Goal: Information Seeking & Learning: Learn about a topic

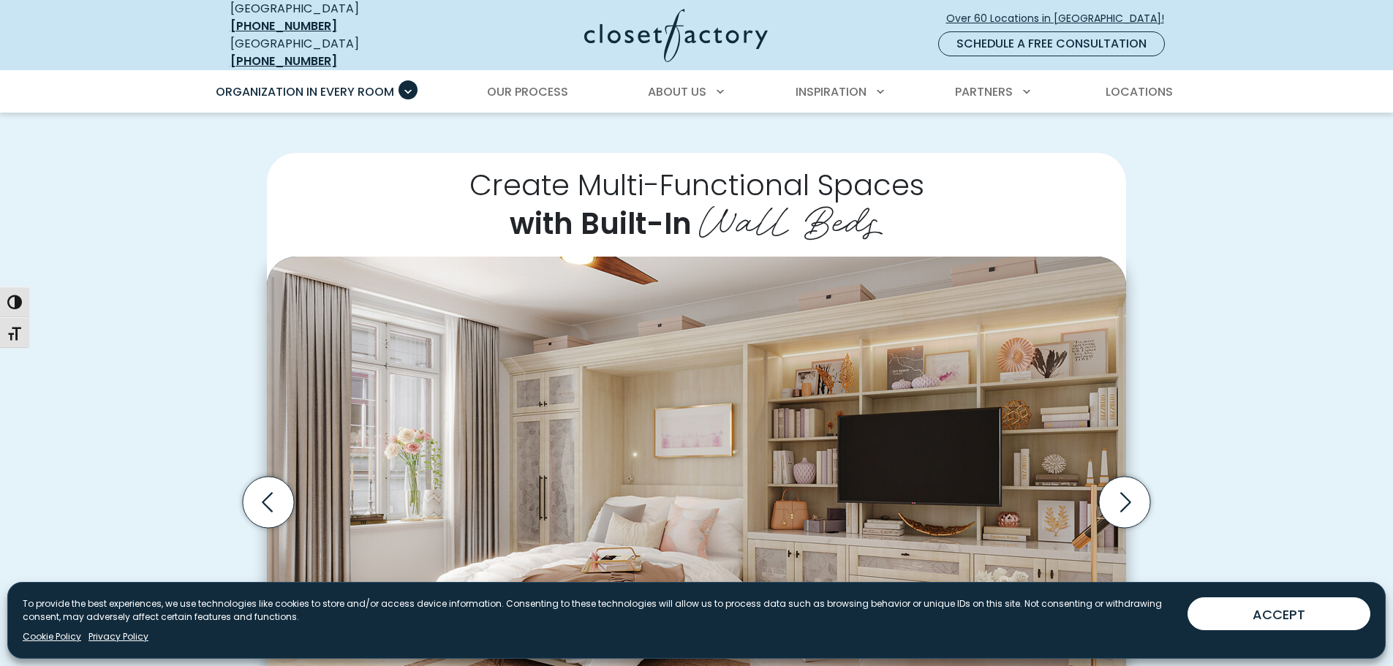
scroll to position [512, 0]
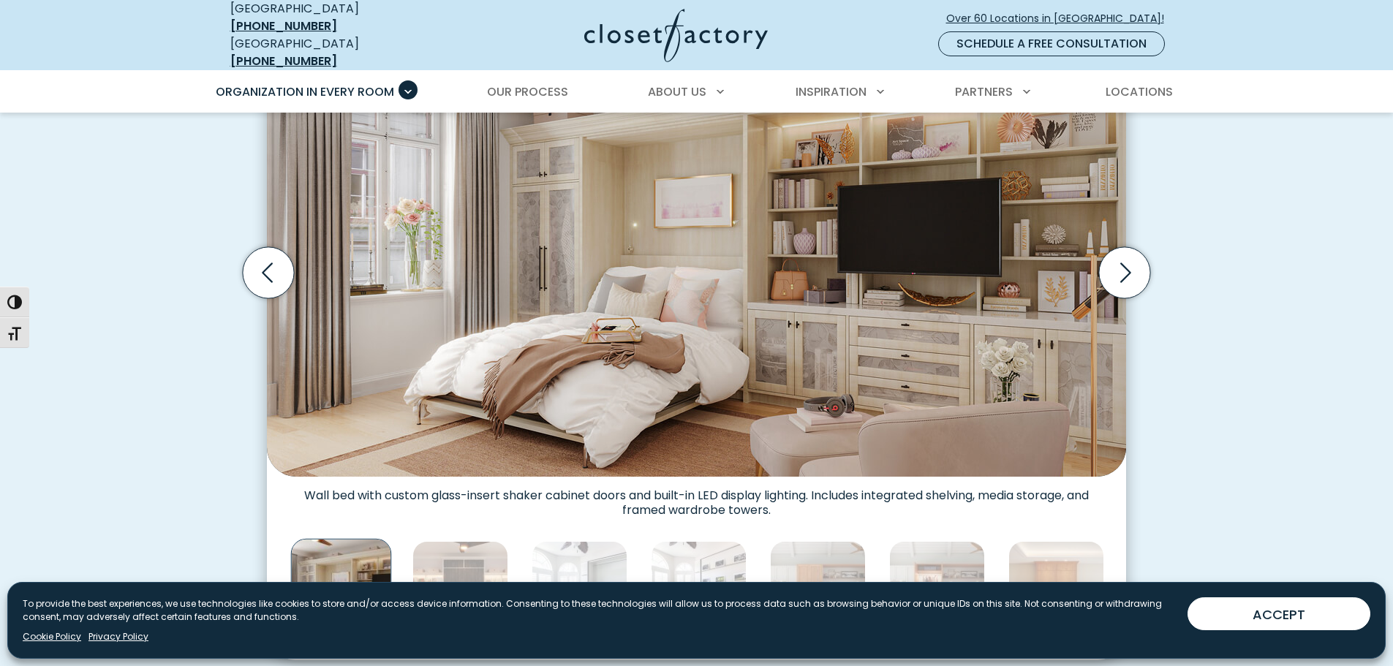
click at [546, 331] on img "Thumbnail Gallery" at bounding box center [696, 252] width 859 height 450
click at [272, 254] on icon "Previous slide" at bounding box center [268, 272] width 51 height 51
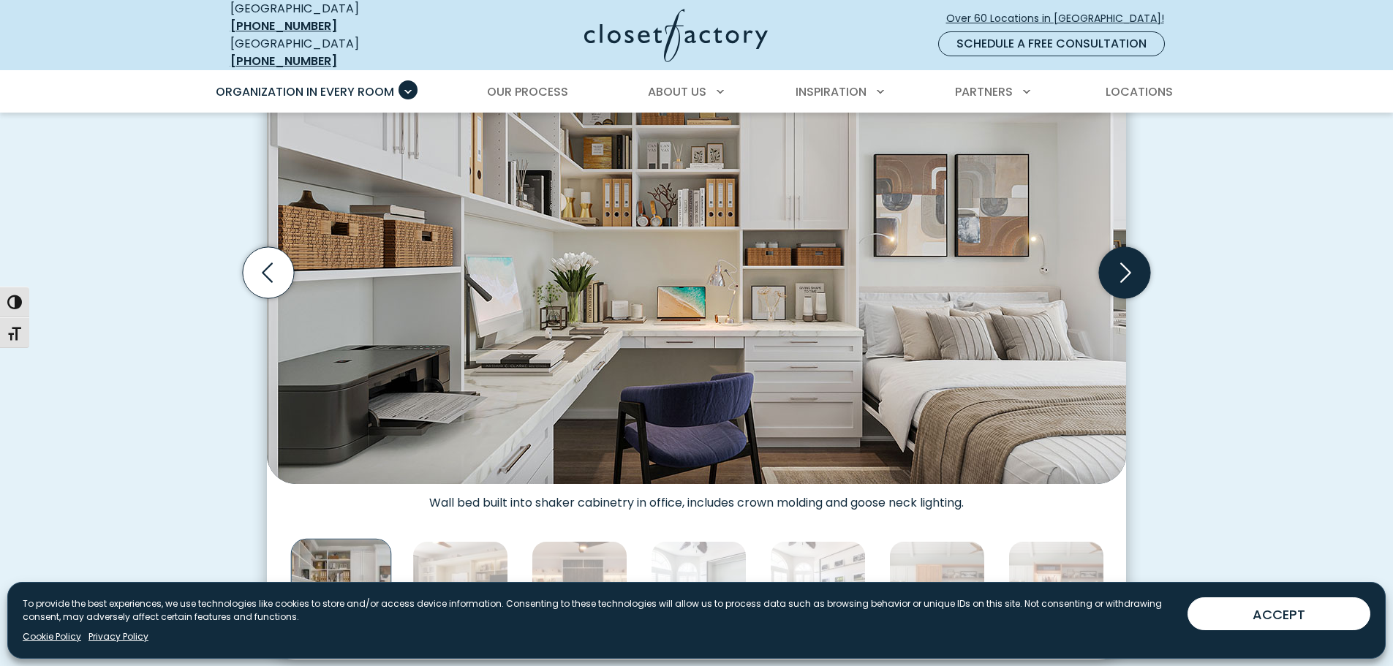
click at [1139, 269] on icon "Next slide" at bounding box center [1124, 272] width 51 height 51
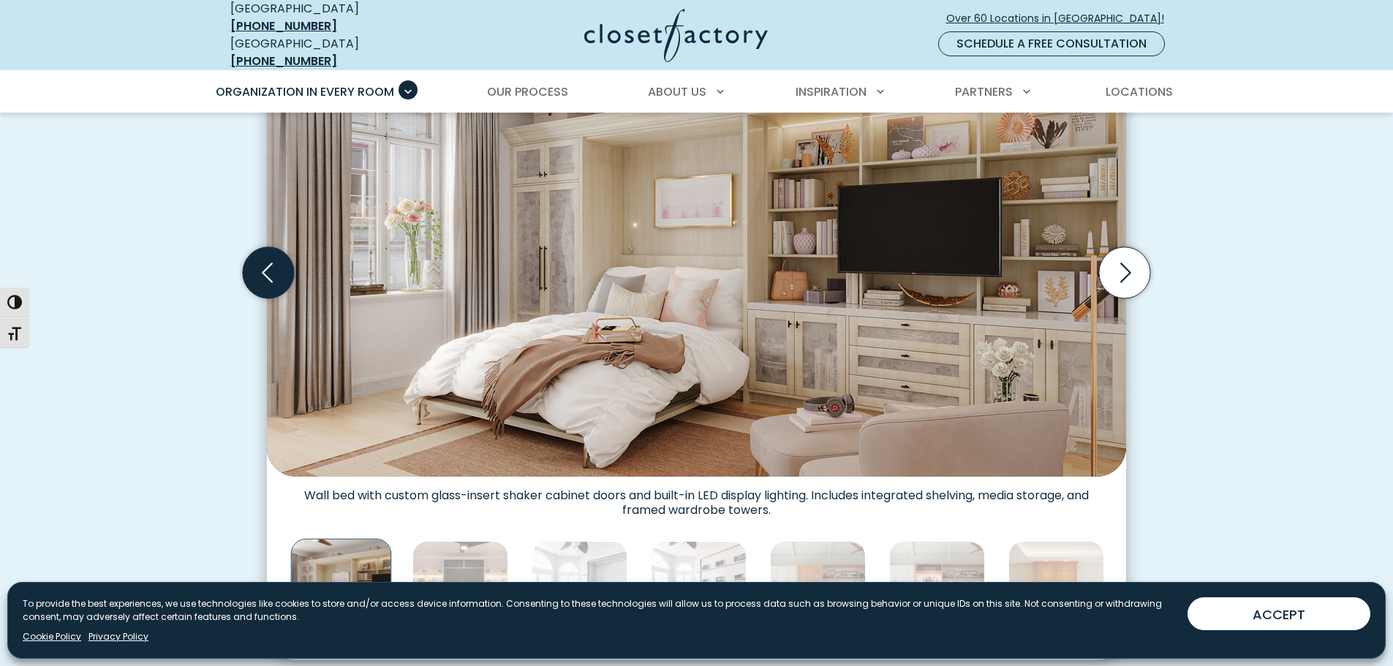
click at [256, 265] on icon "Previous slide" at bounding box center [268, 272] width 51 height 51
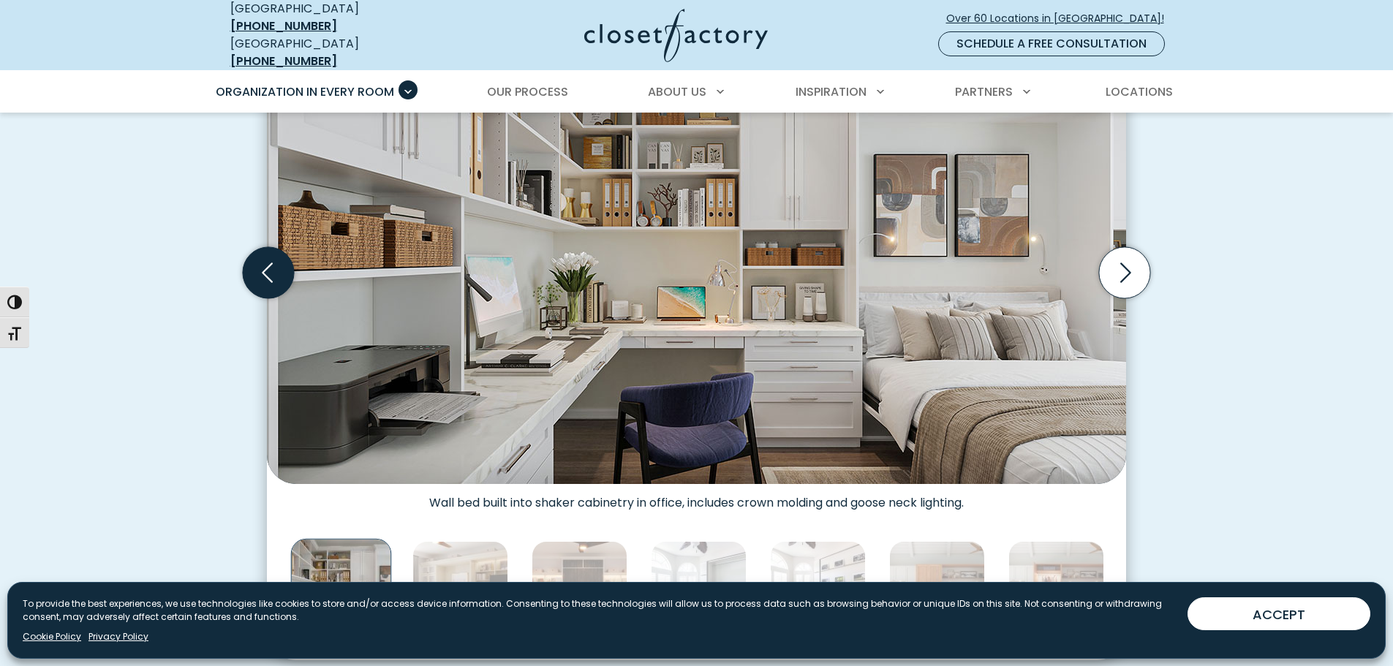
click at [255, 265] on icon "Previous slide" at bounding box center [268, 272] width 51 height 51
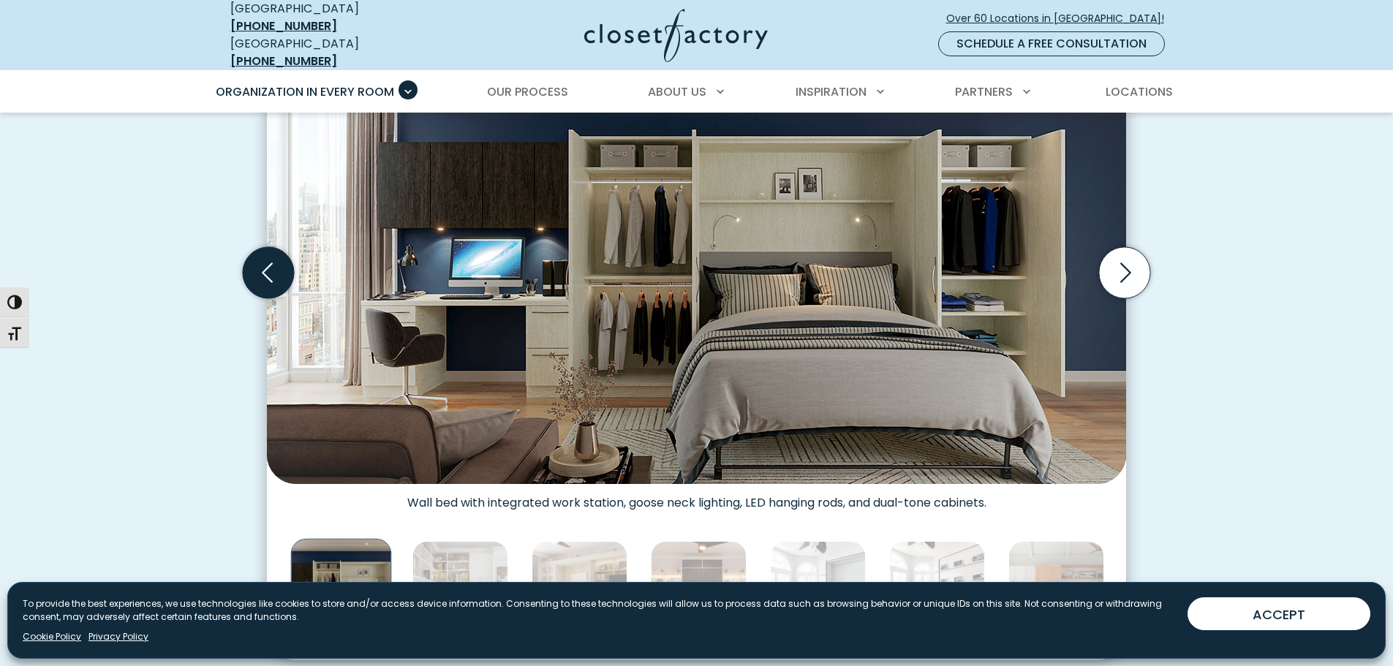
click at [255, 265] on icon "Previous slide" at bounding box center [268, 272] width 51 height 51
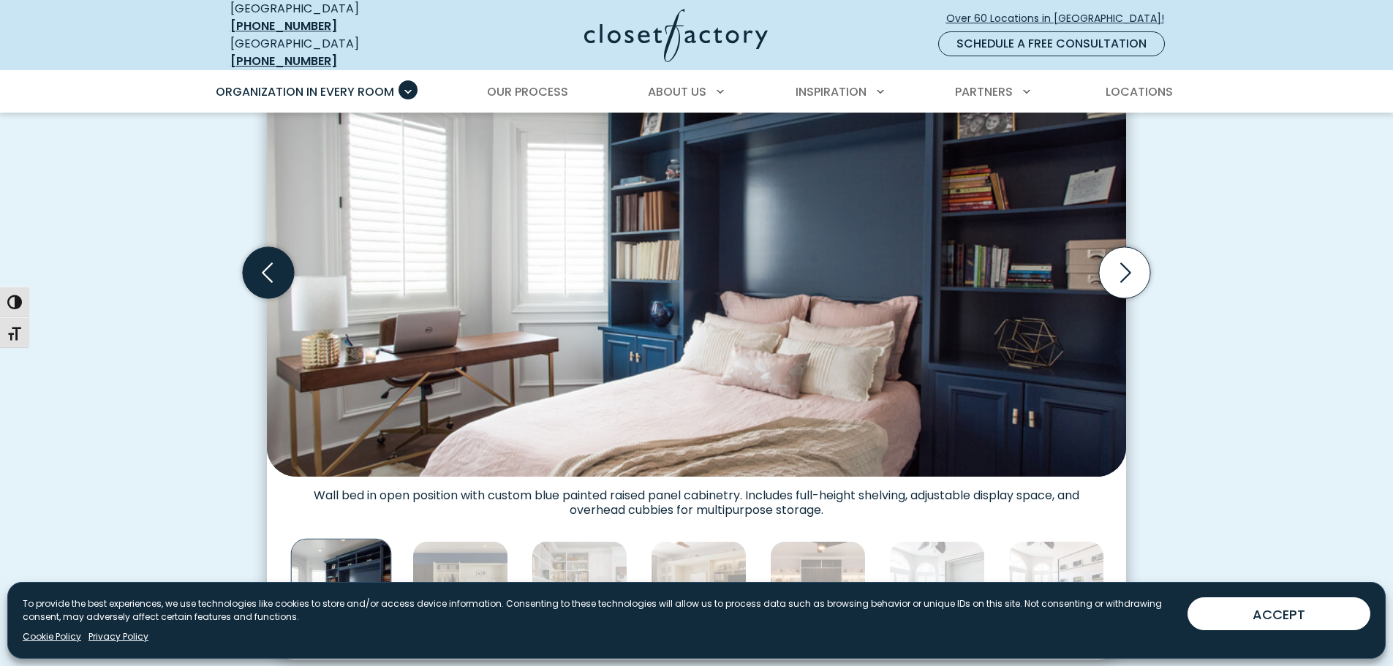
click at [255, 265] on icon "Previous slide" at bounding box center [268, 272] width 51 height 51
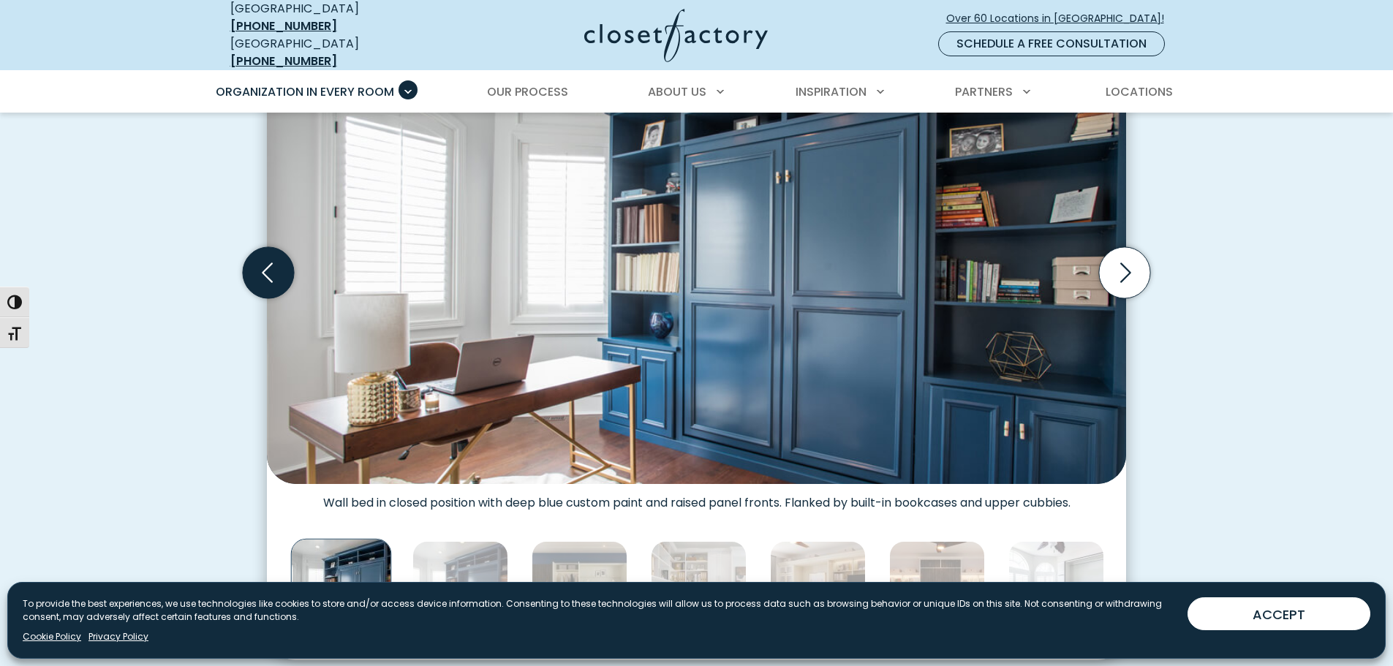
click at [255, 265] on icon "Previous slide" at bounding box center [268, 272] width 51 height 51
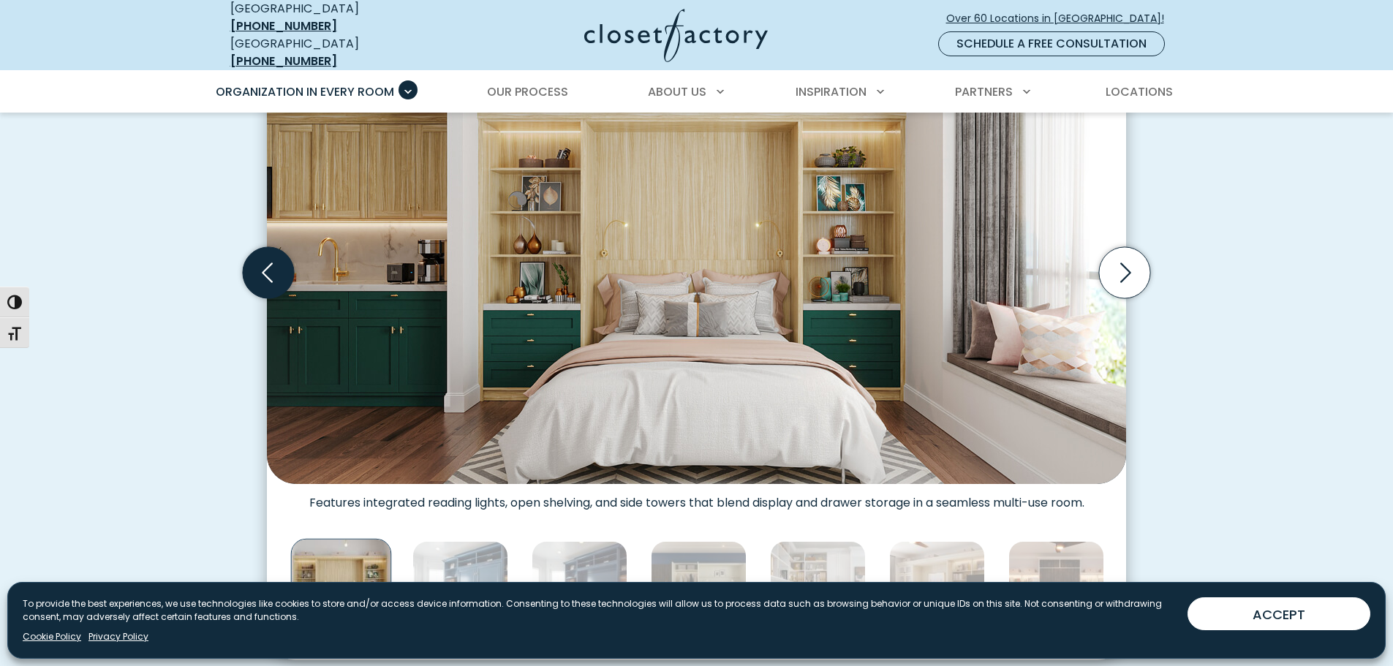
click at [255, 265] on icon "Previous slide" at bounding box center [268, 272] width 51 height 51
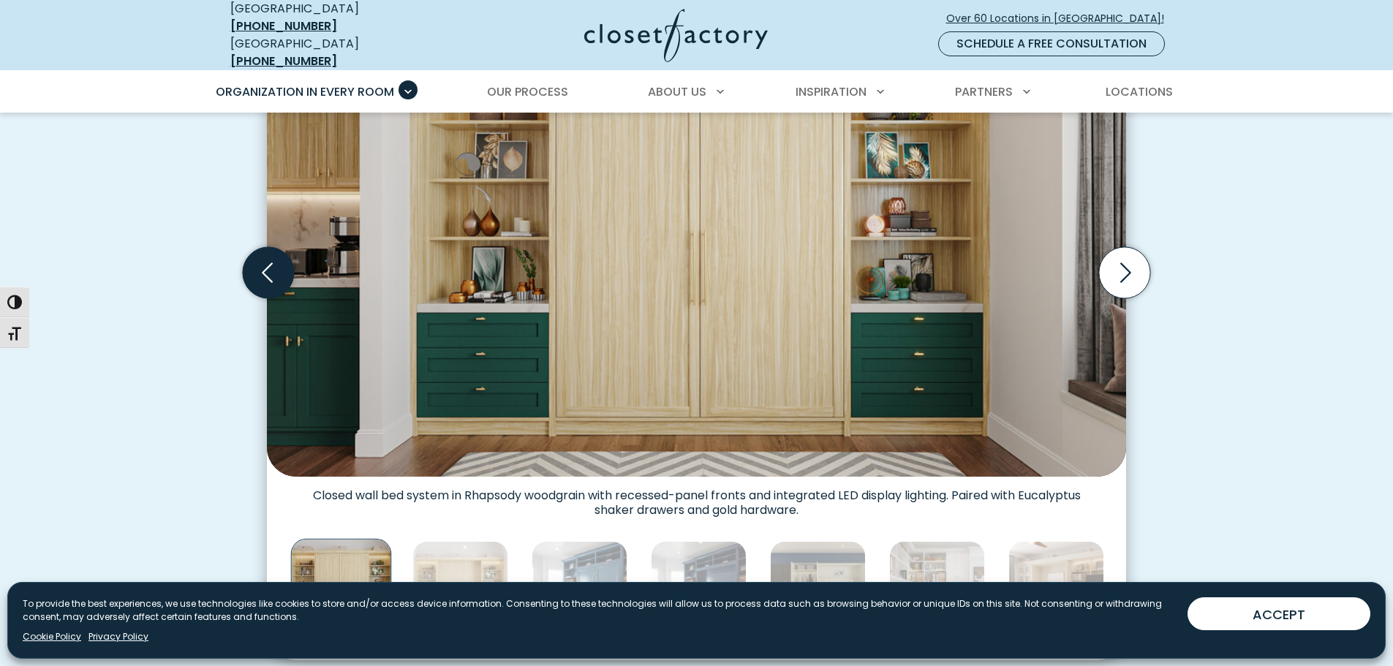
click at [255, 265] on icon "Previous slide" at bounding box center [268, 272] width 51 height 51
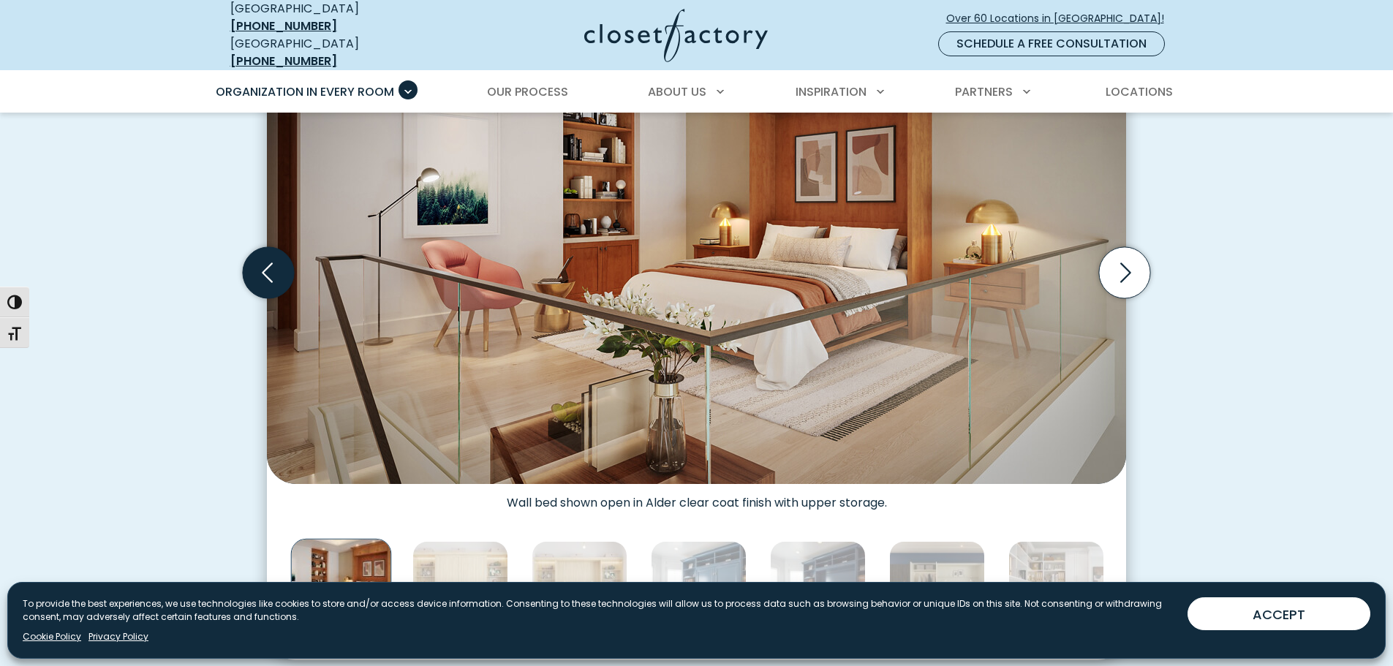
click at [255, 265] on icon "Previous slide" at bounding box center [268, 272] width 51 height 51
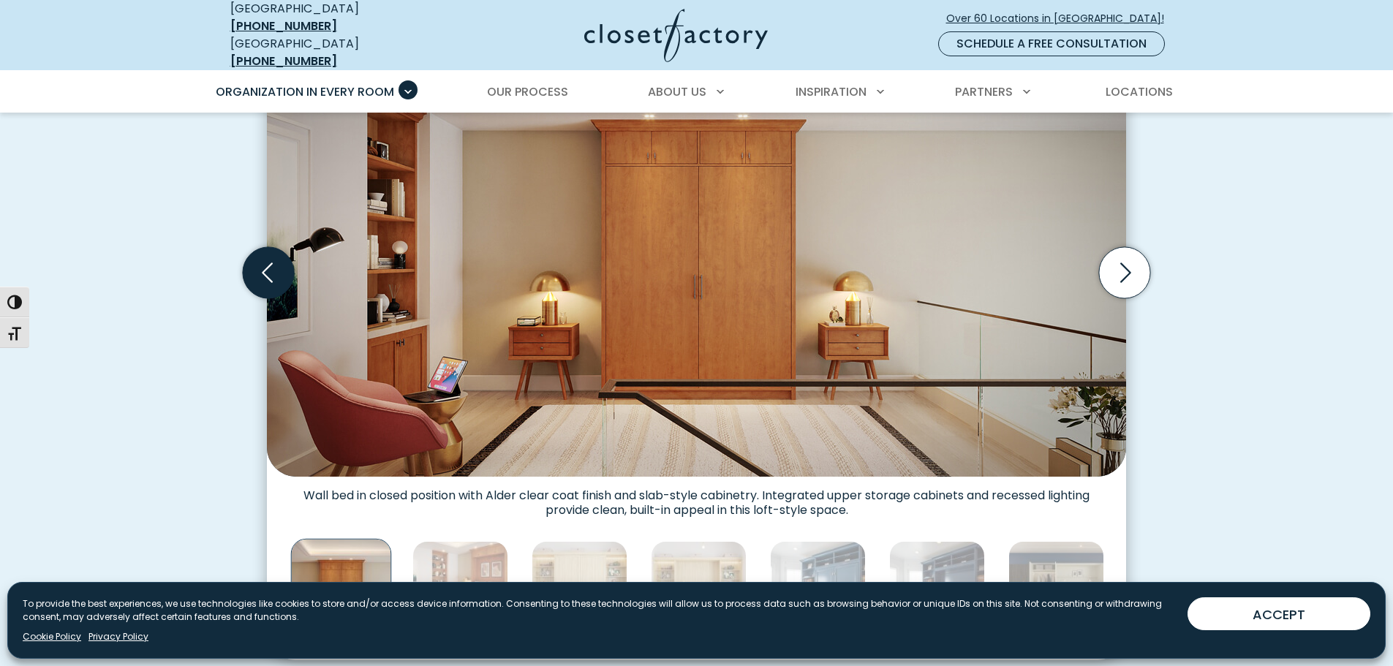
click at [255, 265] on icon "Previous slide" at bounding box center [268, 272] width 51 height 51
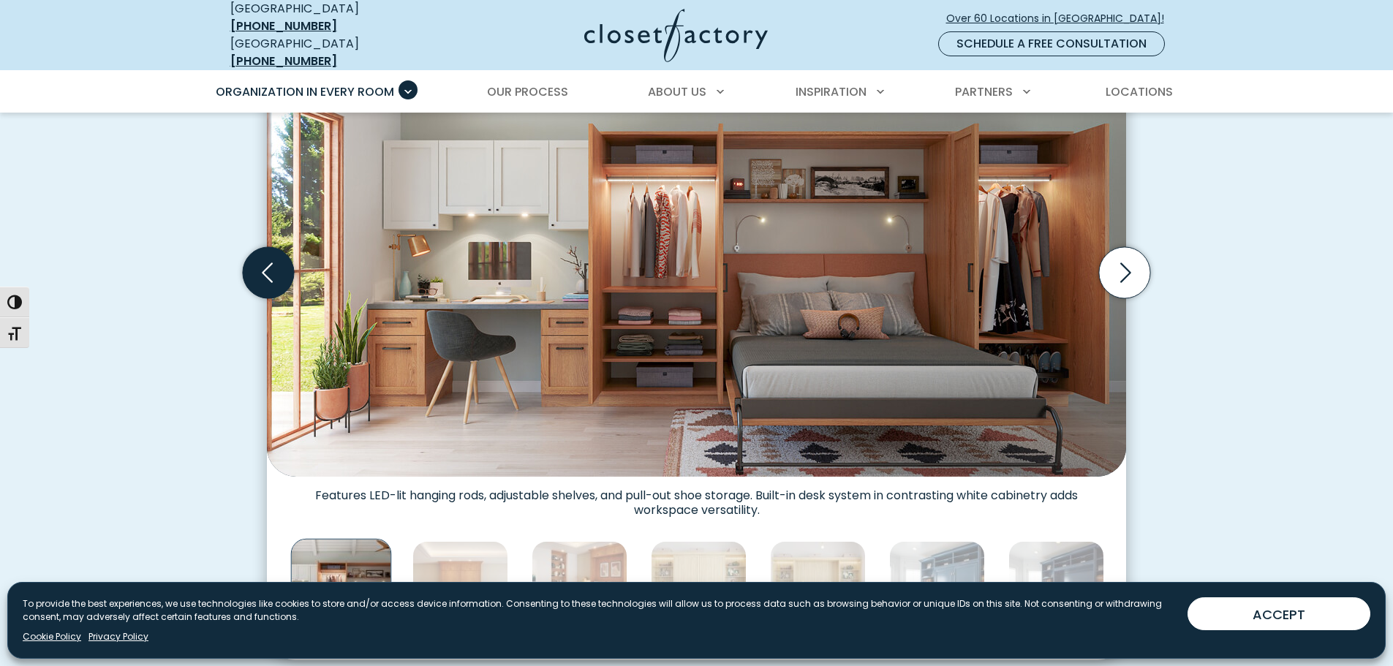
click at [255, 265] on icon "Previous slide" at bounding box center [268, 272] width 51 height 51
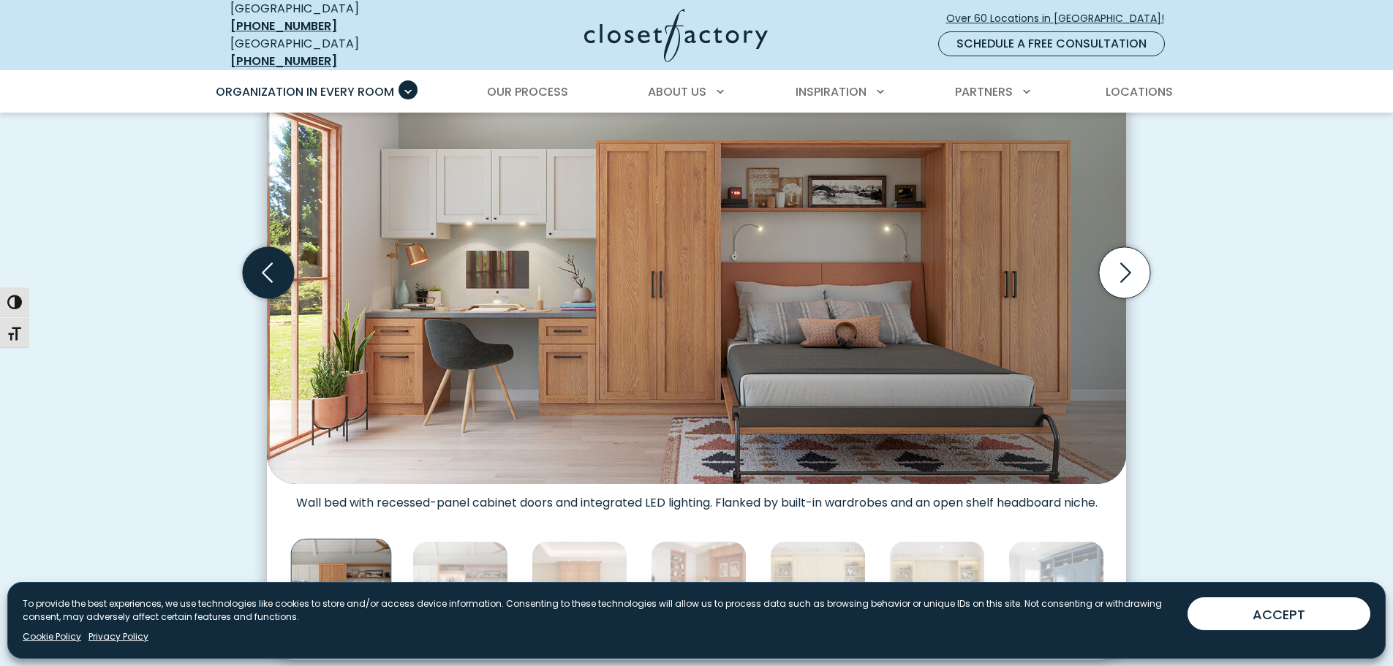
click at [255, 265] on icon "Previous slide" at bounding box center [268, 272] width 51 height 51
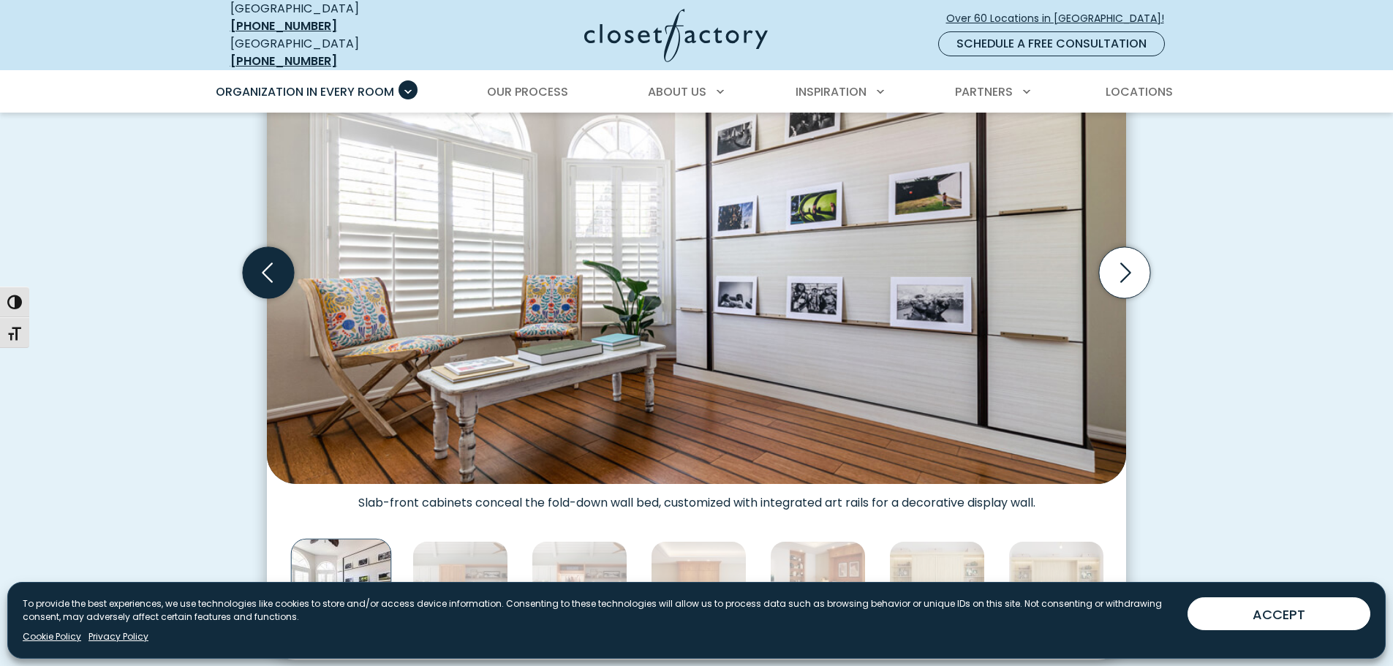
click at [255, 265] on icon "Previous slide" at bounding box center [268, 272] width 51 height 51
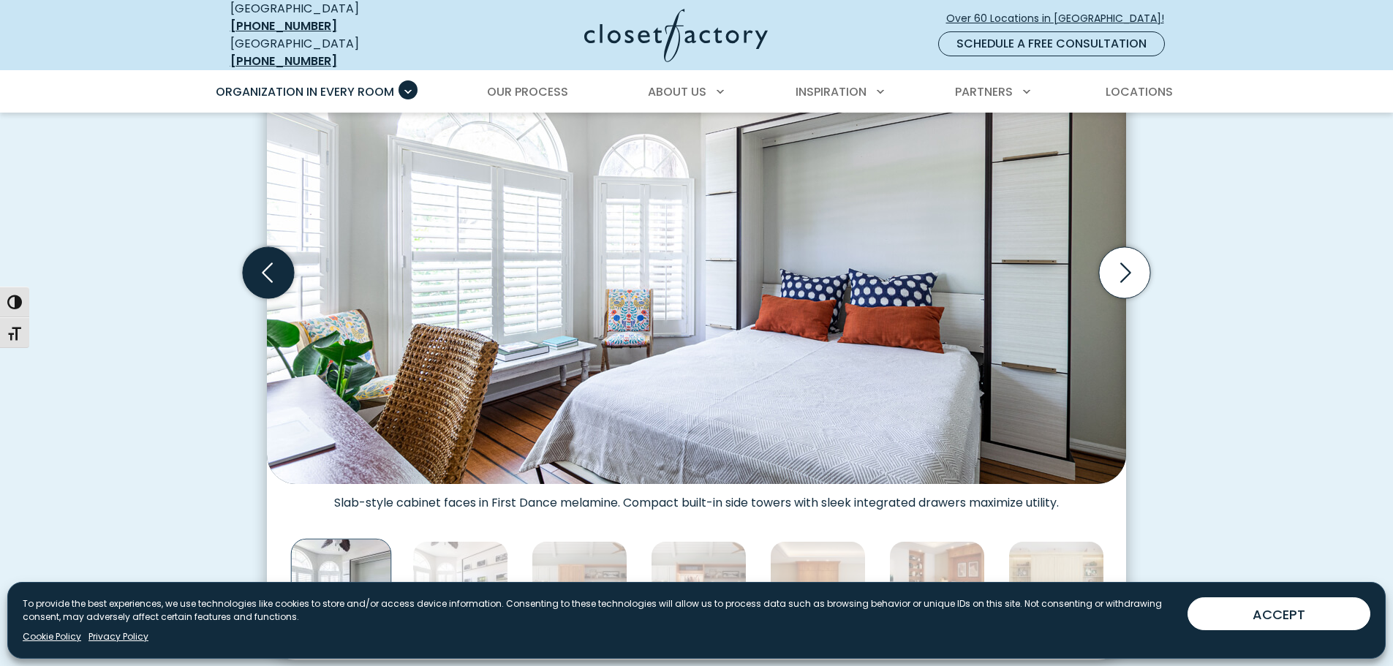
click at [255, 265] on icon "Previous slide" at bounding box center [268, 272] width 51 height 51
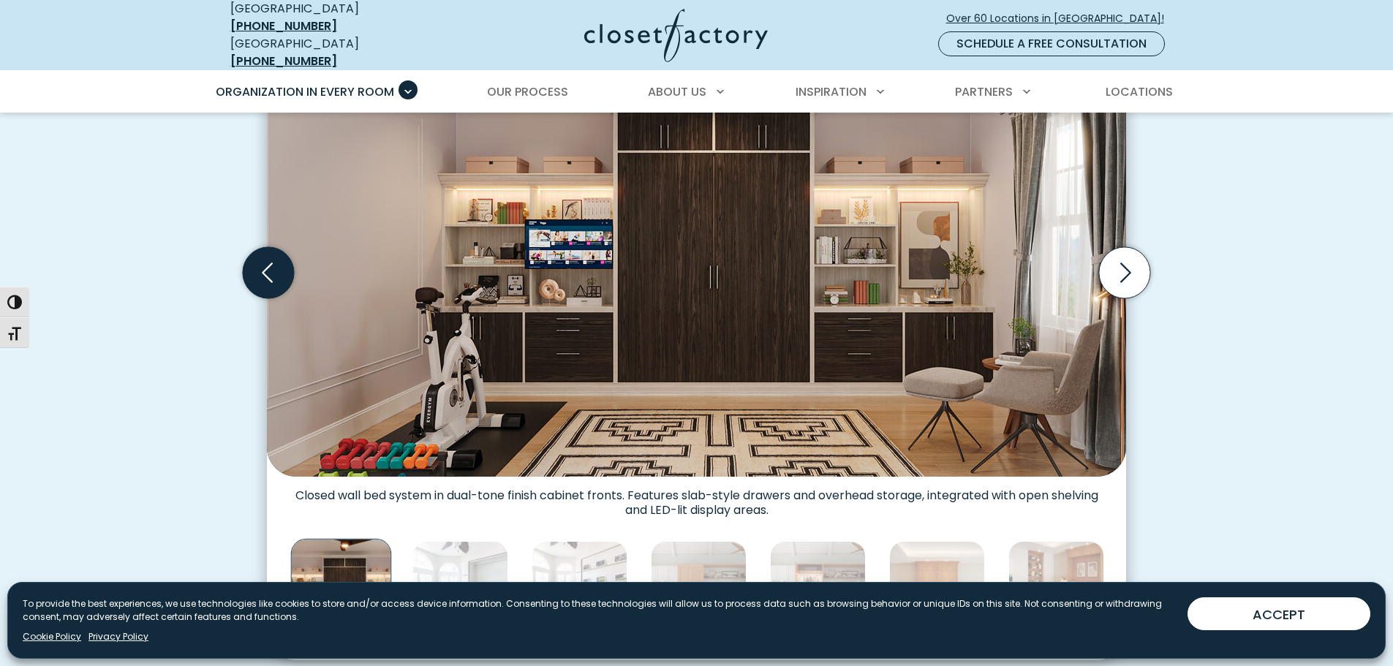
click at [255, 265] on icon "Previous slide" at bounding box center [268, 272] width 51 height 51
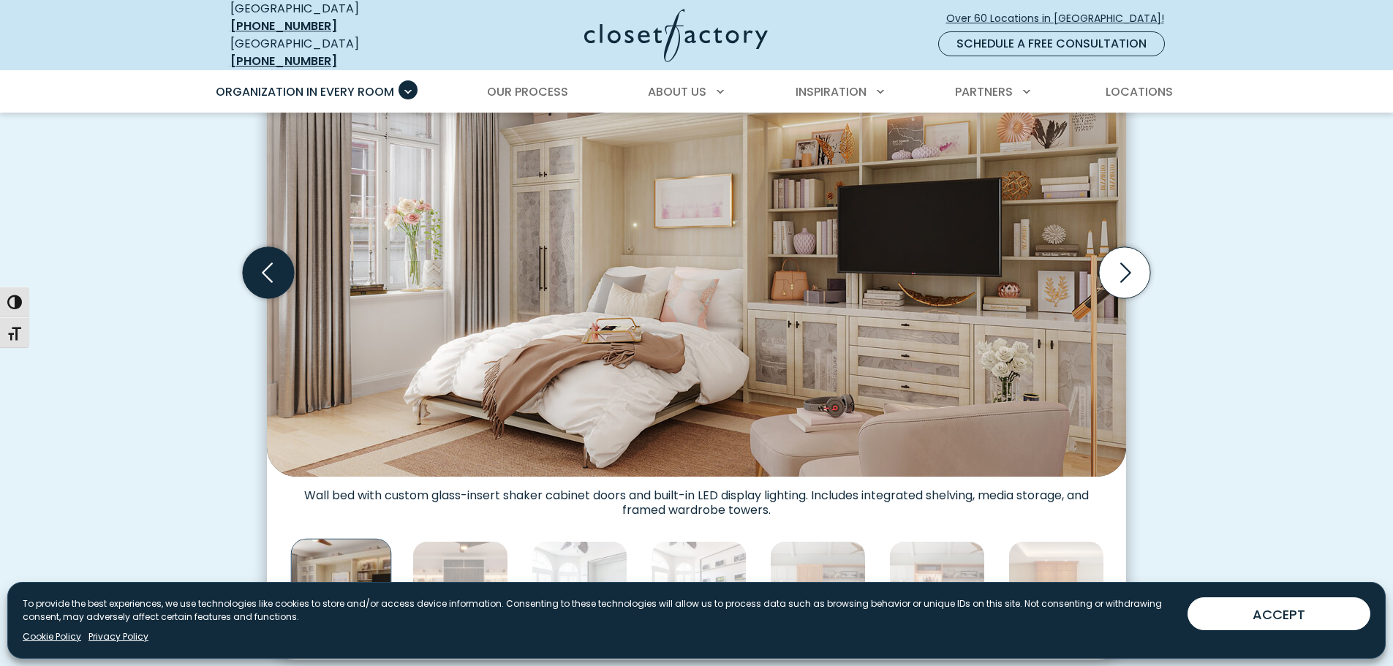
click at [255, 265] on icon "Previous slide" at bounding box center [268, 272] width 51 height 51
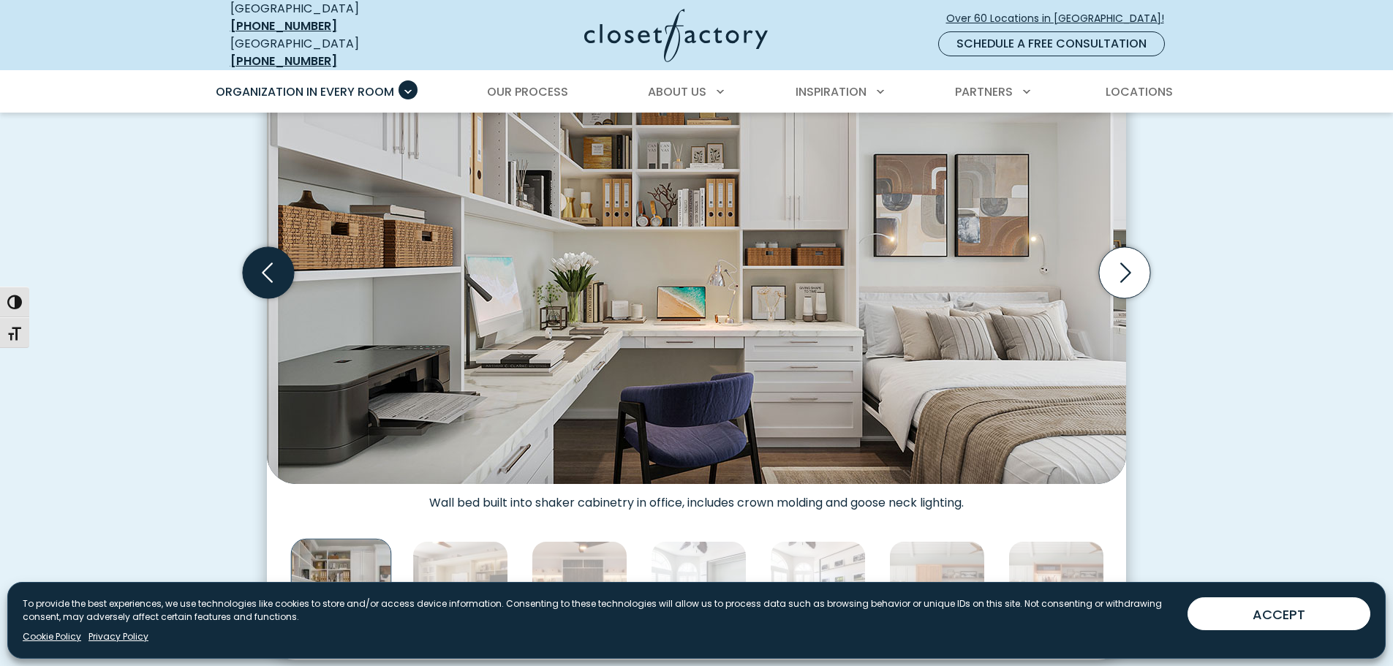
click at [255, 265] on icon "Previous slide" at bounding box center [268, 272] width 51 height 51
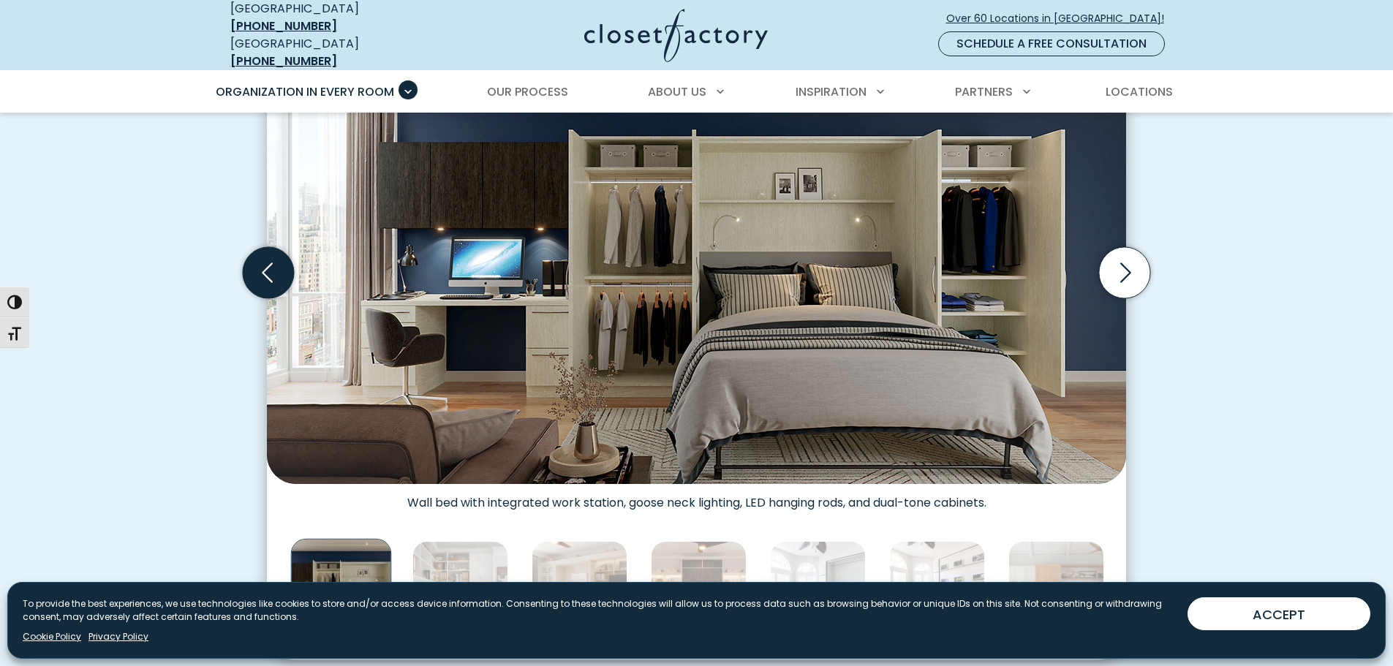
click at [255, 265] on icon "Previous slide" at bounding box center [268, 272] width 51 height 51
